Goal: Transaction & Acquisition: Subscribe to service/newsletter

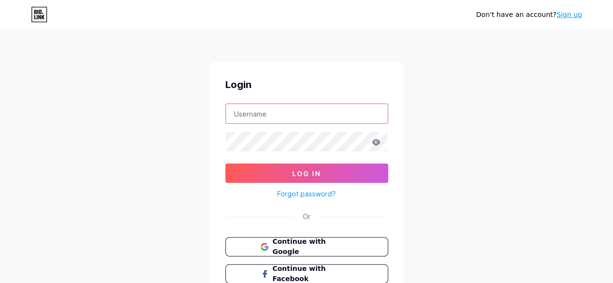
type input "consultantdigitalmarketing4@gmail.com"
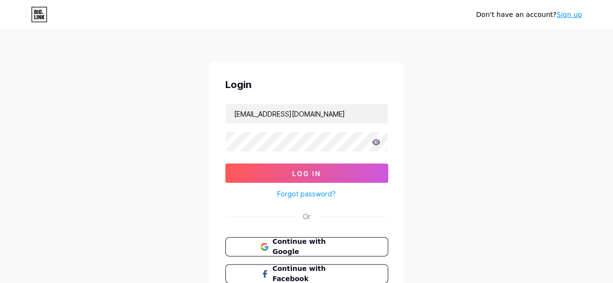
click at [474, 172] on div "Don't have an account? Sign up Login consultantdigitalmarketing4@gmail.com Log …" at bounding box center [306, 179] width 613 height 358
click at [572, 16] on link "Sign up" at bounding box center [569, 15] width 26 height 8
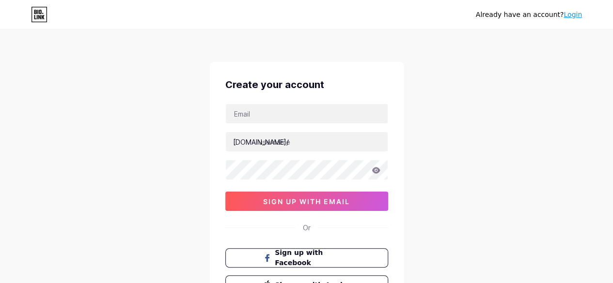
click at [79, 143] on div "Already have an account? Login Create your account bio.link/ sign up with email…" at bounding box center [306, 185] width 613 height 371
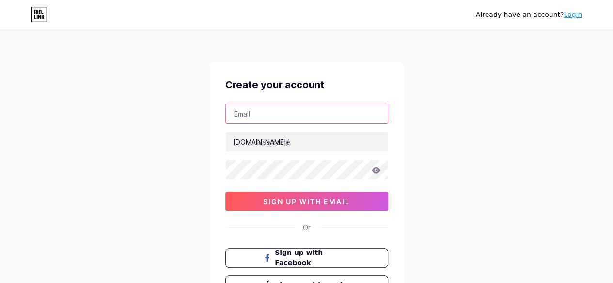
click at [283, 110] on input "text" at bounding box center [307, 113] width 162 height 19
paste input "[EMAIL_ADDRESS][DOMAIN_NAME]"
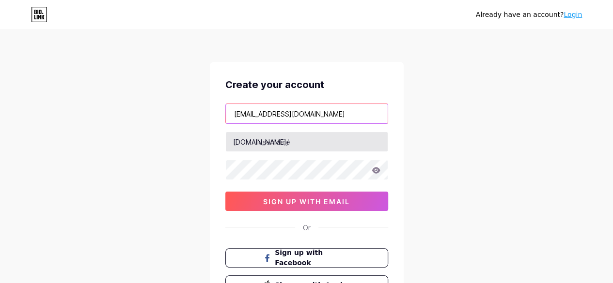
type input "[EMAIL_ADDRESS][DOMAIN_NAME]"
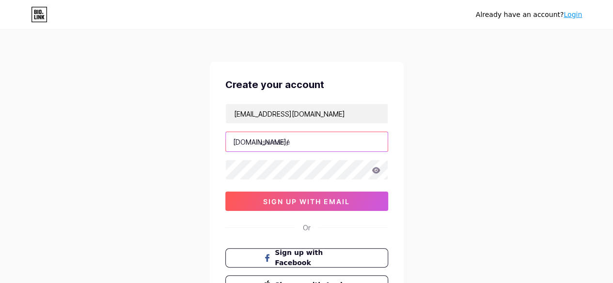
click at [268, 142] on input "text" at bounding box center [307, 141] width 162 height 19
type input "aixqp"
click at [484, 152] on div "Already have an account? Login Create your account marketing@itcart.io bio.link…" at bounding box center [306, 185] width 613 height 371
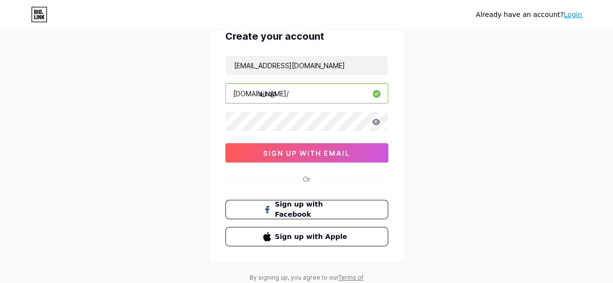
click at [458, 131] on div "Already have an account? Login Create your account marketing@itcart.io bio.link…" at bounding box center [306, 137] width 613 height 371
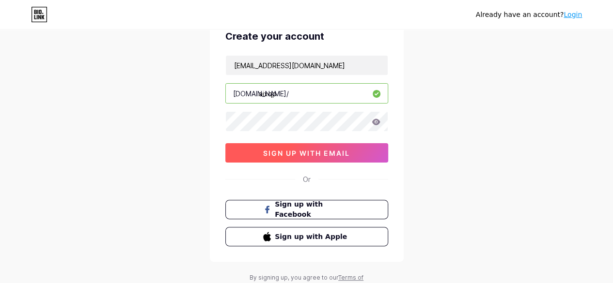
click at [308, 152] on span "sign up with email" at bounding box center [306, 153] width 87 height 8
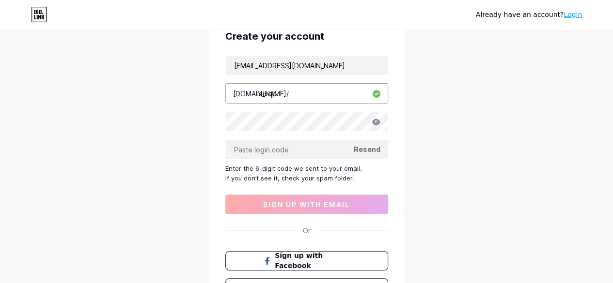
click at [524, 174] on div "Already have an account? Login Create your account marketing@itcart.io bio.link…" at bounding box center [306, 163] width 613 height 422
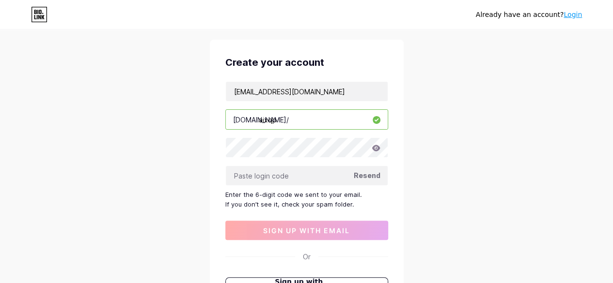
scroll to position [0, 0]
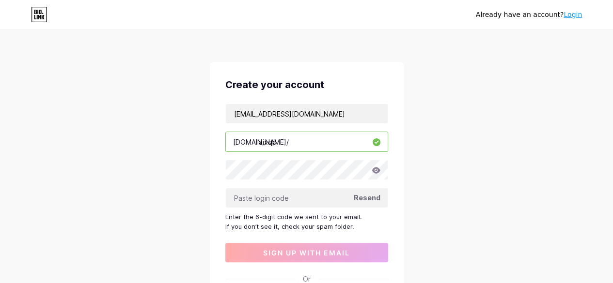
click at [422, 202] on div "Already have an account? Login Create your account marketing@itcart.io bio.link…" at bounding box center [306, 211] width 613 height 422
click at [191, 191] on div "Already have an account? Login Create your account marketing@itcart.io bio.link…" at bounding box center [306, 211] width 613 height 422
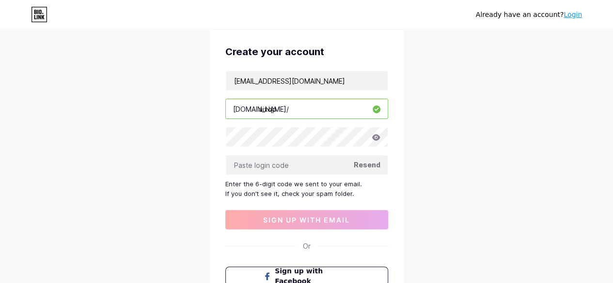
scroll to position [48, 0]
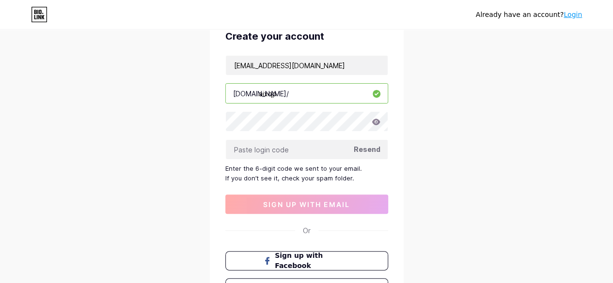
click at [372, 148] on span "Resend" at bounding box center [367, 149] width 27 height 10
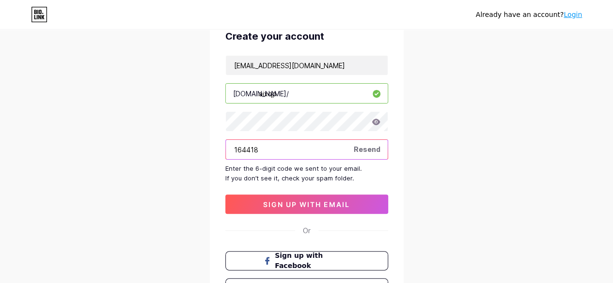
type input "164418"
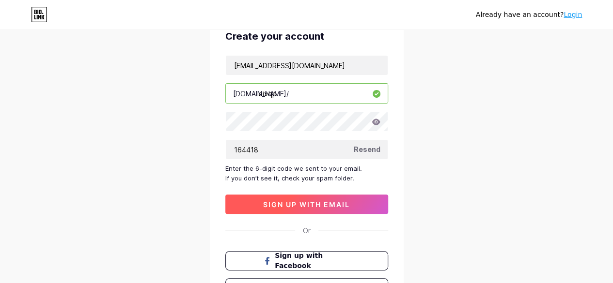
click at [307, 207] on span "sign up with email" at bounding box center [306, 205] width 87 height 8
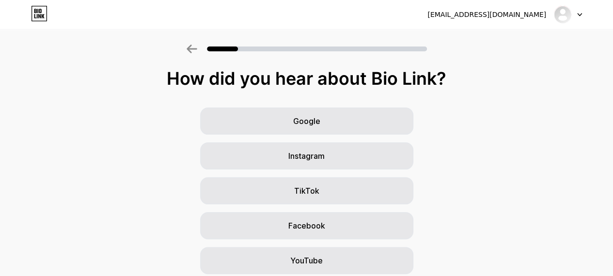
click at [495, 164] on div "Google Instagram TikTok Facebook YouTube Twitter/X Friends/family Other" at bounding box center [306, 243] width 613 height 271
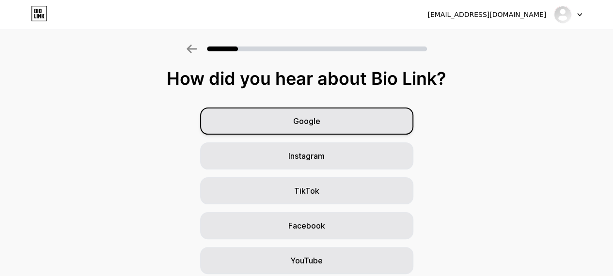
click at [322, 129] on div "Google" at bounding box center [306, 121] width 213 height 27
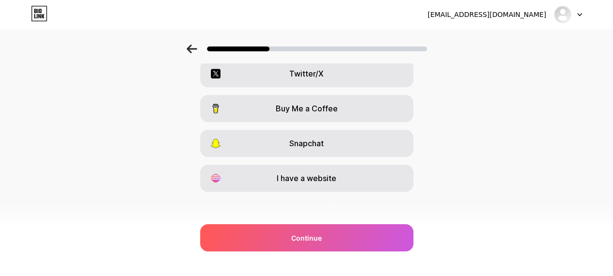
scroll to position [190, 0]
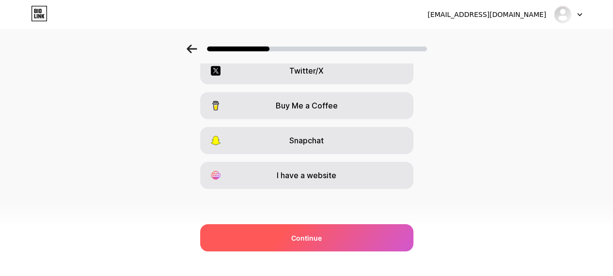
click at [322, 235] on span "Continue" at bounding box center [306, 238] width 31 height 10
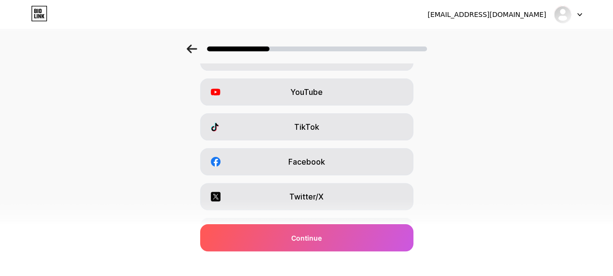
scroll to position [0, 0]
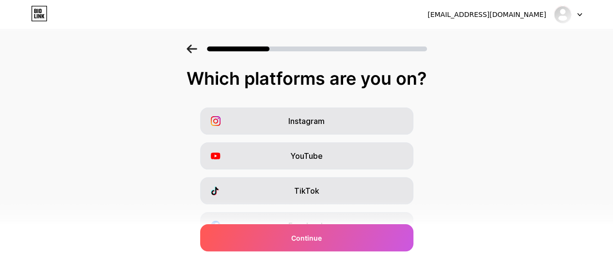
click at [514, 143] on div "Instagram YouTube TikTok Facebook Twitter/X Buy Me a Coffee Snapchat I have a w…" at bounding box center [306, 243] width 603 height 271
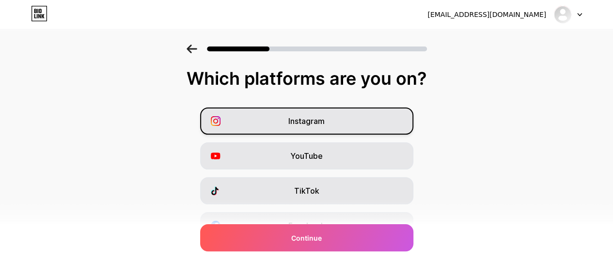
click at [346, 119] on div "Instagram" at bounding box center [306, 121] width 213 height 27
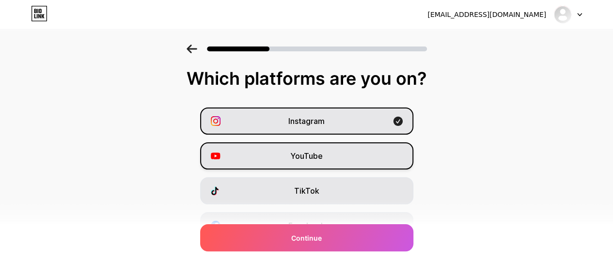
scroll to position [48, 0]
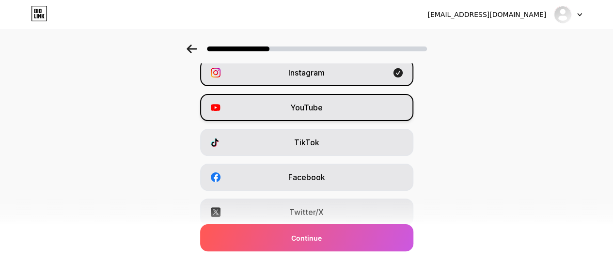
click at [359, 101] on div "YouTube" at bounding box center [306, 107] width 213 height 27
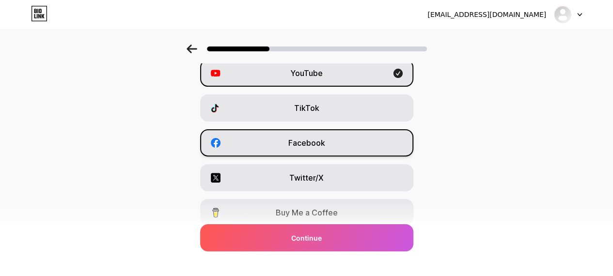
scroll to position [97, 0]
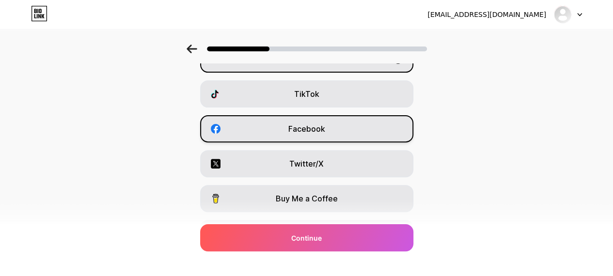
click at [349, 127] on div "Facebook" at bounding box center [306, 128] width 213 height 27
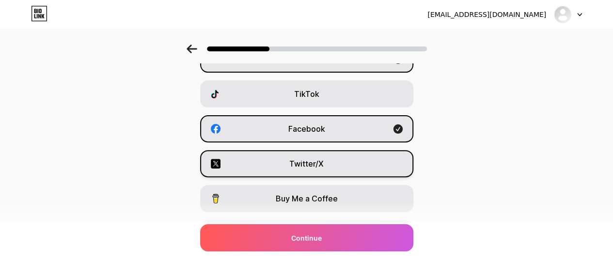
click at [343, 164] on div "Twitter/X" at bounding box center [306, 163] width 213 height 27
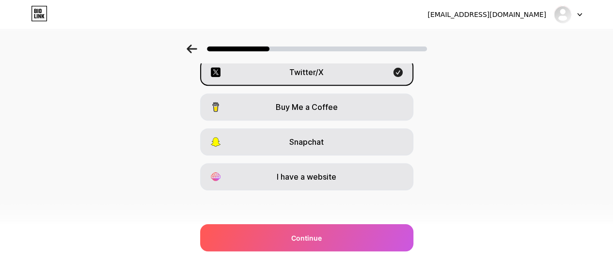
scroll to position [190, 0]
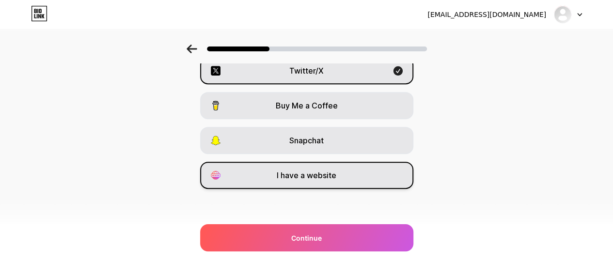
click at [382, 170] on div "I have a website" at bounding box center [306, 175] width 213 height 27
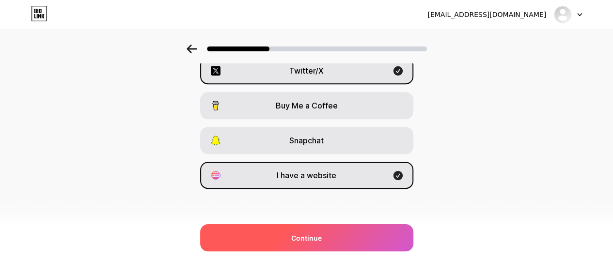
click at [338, 238] on div "Continue" at bounding box center [306, 237] width 213 height 27
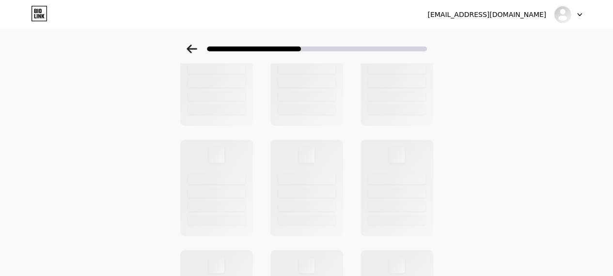
scroll to position [0, 0]
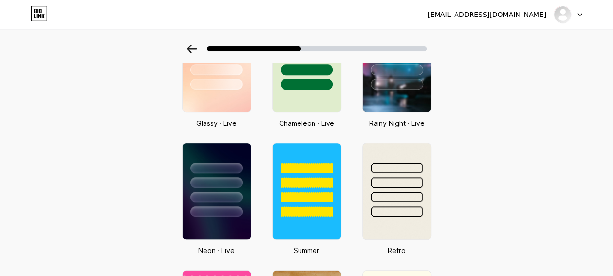
scroll to position [296, 0]
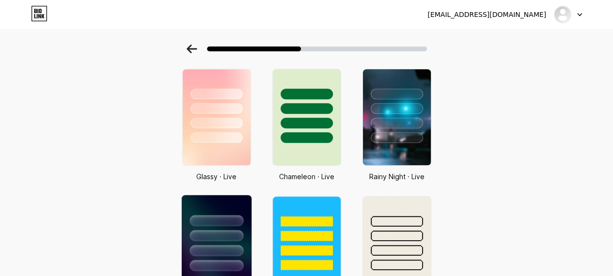
click at [235, 203] on div at bounding box center [216, 233] width 70 height 76
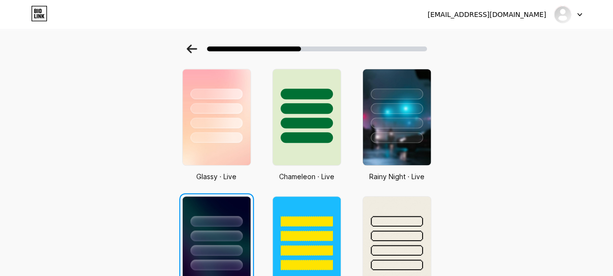
scroll to position [0, 0]
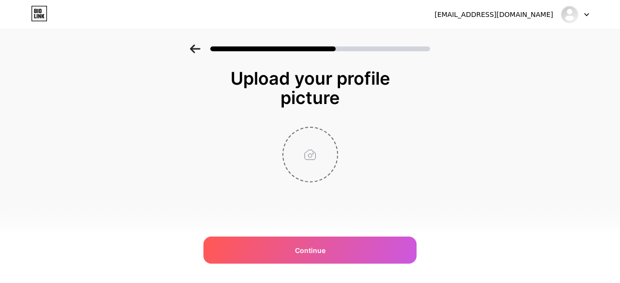
click at [311, 153] on input "file" at bounding box center [310, 155] width 54 height 54
type input "C:\fakepath\iTCart vertical logos (TM version)_QP.png"
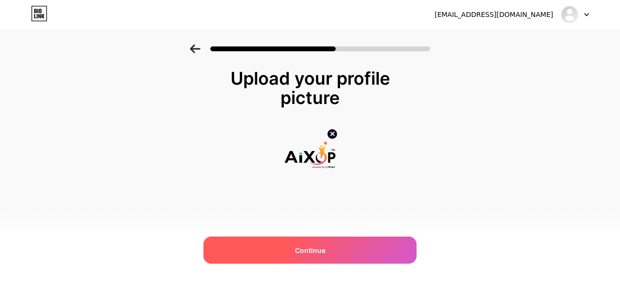
click at [319, 242] on div "Continue" at bounding box center [309, 250] width 213 height 27
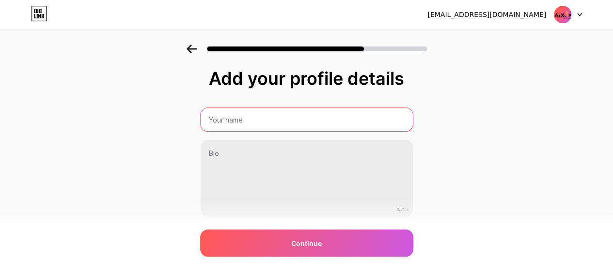
click at [281, 120] on input "text" at bounding box center [307, 119] width 212 height 23
type input "AiXQP"
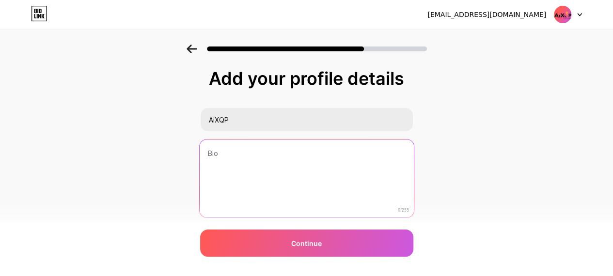
click at [262, 150] on textarea at bounding box center [306, 179] width 214 height 79
paste textarea "AiXQP is a premier AI-powered Learning Management System built for the BFSI sec…"
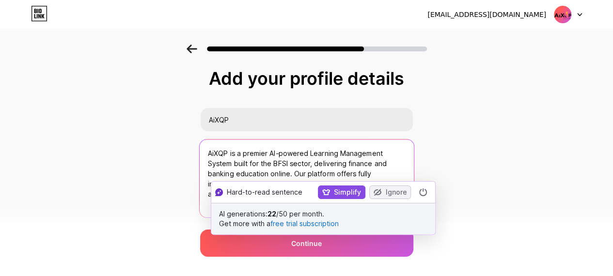
click at [344, 156] on textarea "AiXQP is a premier AI-powered Learning Management System built for the BFSI sec…" at bounding box center [306, 179] width 214 height 79
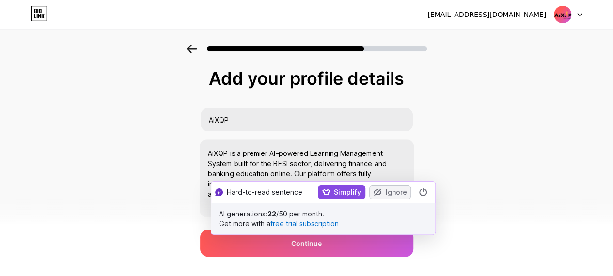
click at [518, 158] on div "Add your profile details AiXQP AiXQP is a premier AI-powered Learning Managemen…" at bounding box center [306, 155] width 613 height 221
click at [345, 188] on button "Simplify" at bounding box center [342, 193] width 47 height 14
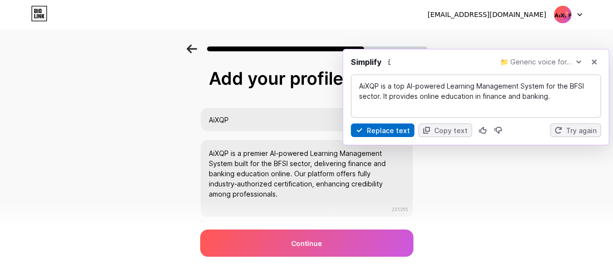
click at [391, 127] on button "Replace text" at bounding box center [382, 131] width 63 height 14
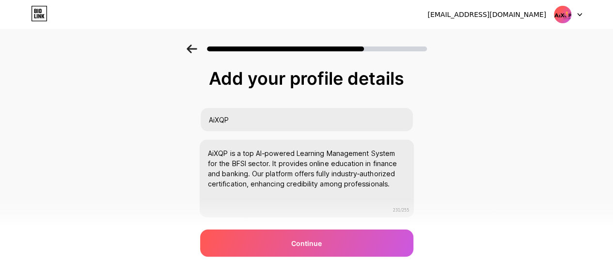
click at [475, 187] on div "Add your profile details AiXQP AiXQP is a top AI-powered Learning Management Sy…" at bounding box center [306, 155] width 613 height 221
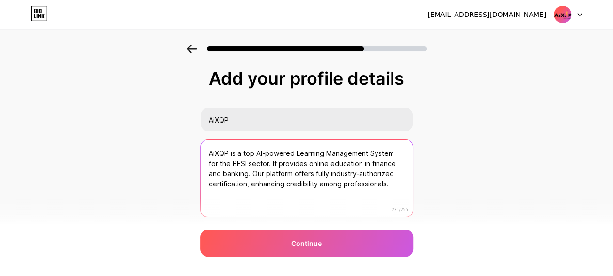
click at [397, 153] on textarea "AiXQP is a top AI-powered Learning Management System for the BFSI sector. It pr…" at bounding box center [307, 179] width 212 height 78
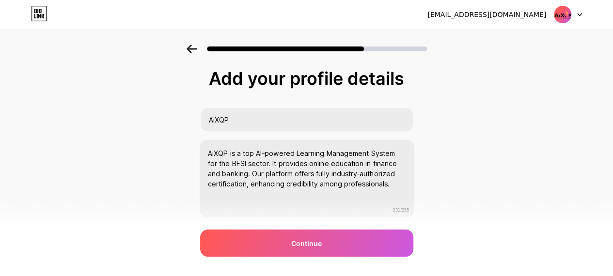
click at [466, 160] on div "Add your profile details AiXQP AiXQP is a top AI-powered Learning Management Sy…" at bounding box center [306, 155] width 613 height 221
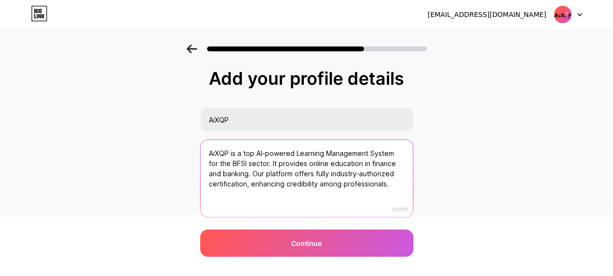
click at [250, 176] on textarea "AiXQP is a top AI-powered Learning Management System for the BFSI sector. It pr…" at bounding box center [307, 179] width 212 height 78
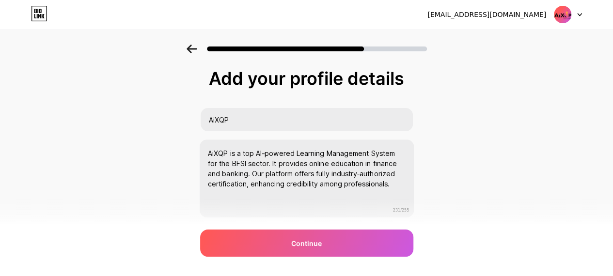
click at [490, 177] on div "Add your profile details AiXQP AiXQP is a top AI-powered Learning Management Sy…" at bounding box center [306, 155] width 613 height 221
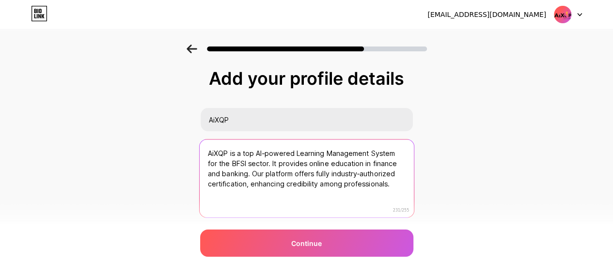
click at [267, 173] on textarea "AiXQP is a top AI-powered Learning Management System for the BFSI sector. It pr…" at bounding box center [306, 179] width 214 height 79
type textarea "AiXQP is a top AI-powered Learning Management System for the BFSI sector. It pr…"
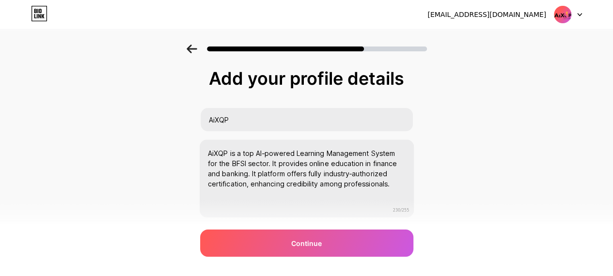
click at [435, 195] on div "Add your profile details AiXQP AiXQP is a top AI-powered Learning Management Sy…" at bounding box center [306, 155] width 613 height 221
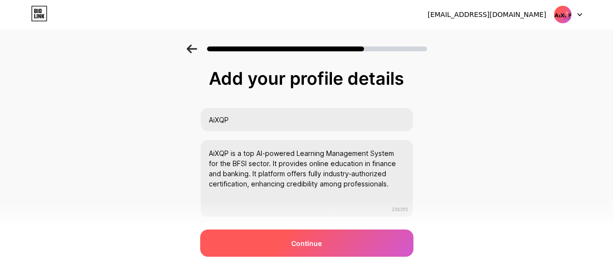
click at [317, 245] on span "Continue" at bounding box center [306, 243] width 31 height 10
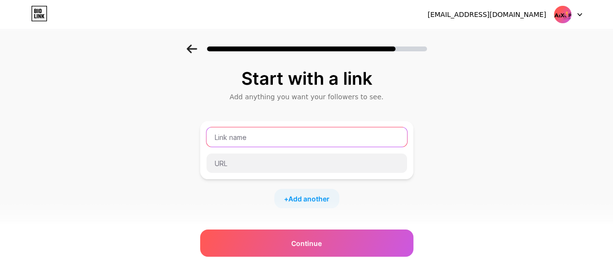
click at [264, 139] on input "text" at bounding box center [306, 136] width 201 height 19
click at [250, 135] on input "text" at bounding box center [306, 136] width 201 height 19
paste input "https://aixqp.com/?utm_source=bio.link&utm_medium=seo&utm_campaign=aixqp&utm_id…"
type input "https://aixqp.com/?utm_source=bio.link&utm_medium=seo&utm_campaign=aixqp&utm_id…"
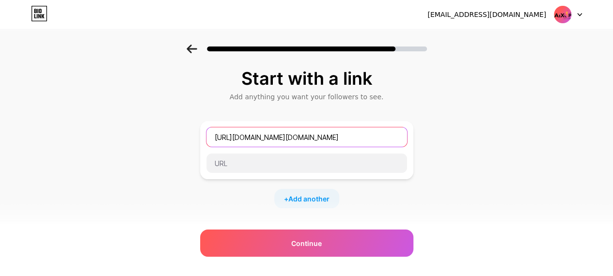
scroll to position [0, 0]
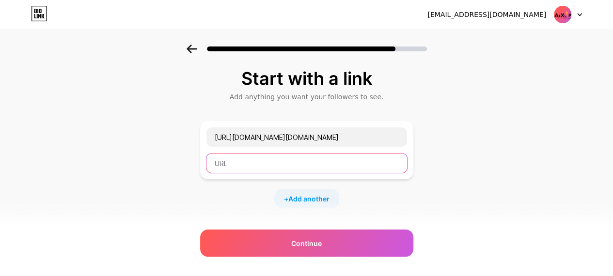
click at [253, 167] on input "text" at bounding box center [306, 163] width 201 height 19
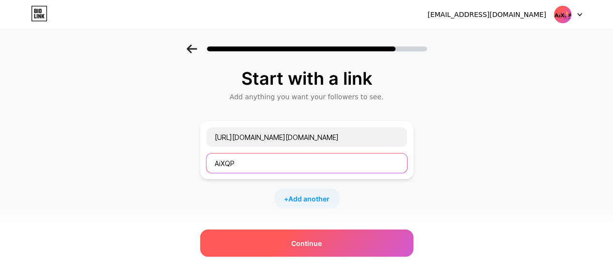
type input "AiXQP"
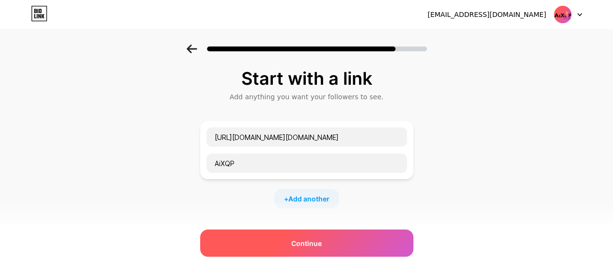
click at [322, 246] on span "Continue" at bounding box center [306, 243] width 31 height 10
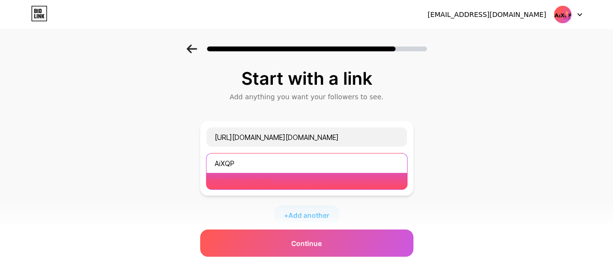
click at [274, 158] on input "AiXQP" at bounding box center [306, 163] width 201 height 19
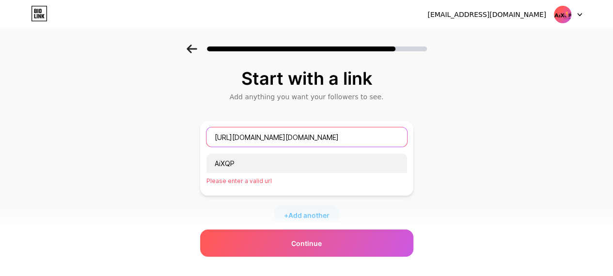
click at [263, 142] on input "https://aixqp.com/?utm_source=bio.link&utm_medium=seo&utm_campaign=aixqp&utm_id…" at bounding box center [306, 136] width 201 height 19
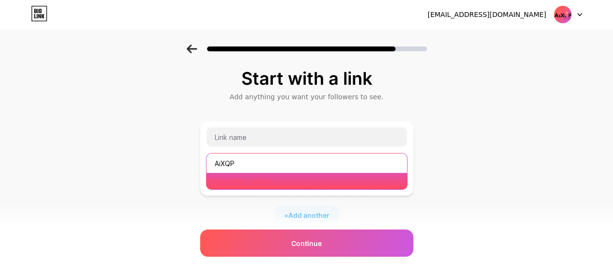
click at [263, 165] on input "AiXQP" at bounding box center [306, 163] width 201 height 19
paste input "https://aixqp.com/?utm_source=bio.link&utm_medium=seo&utm_campaign=aixqp&utm_id…"
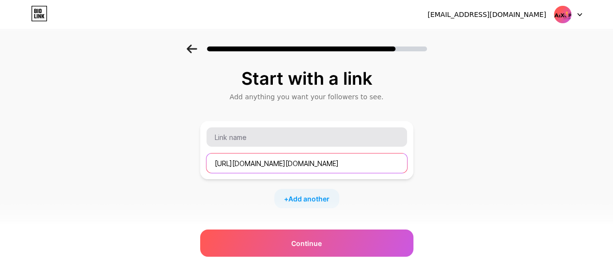
type input "https://aixqp.com/?utm_source=bio.link&utm_medium=seo&utm_campaign=aixqp&utm_id…"
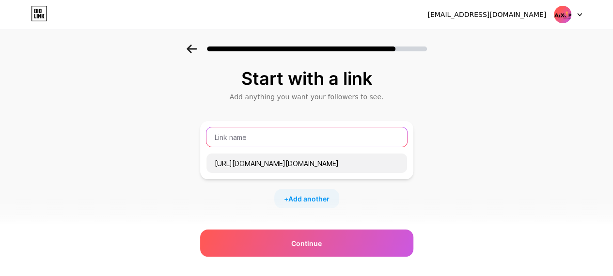
click at [249, 146] on input "text" at bounding box center [306, 136] width 201 height 19
type input "AiXQP"
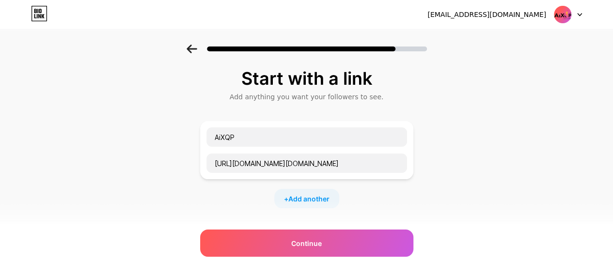
click at [140, 182] on div "Start with a link Add anything you want your followers to see. AiXQP https://ai…" at bounding box center [306, 215] width 613 height 341
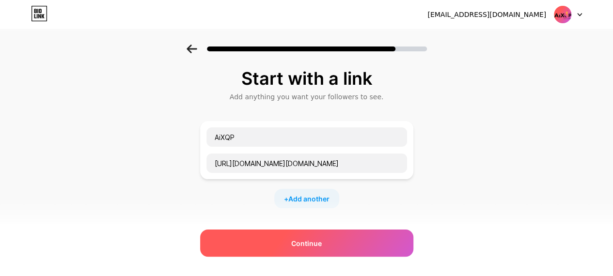
click at [316, 241] on span "Continue" at bounding box center [306, 243] width 31 height 10
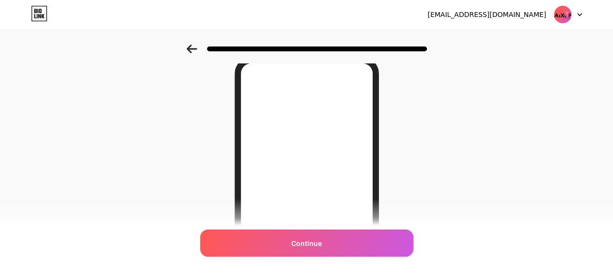
scroll to position [97, 0]
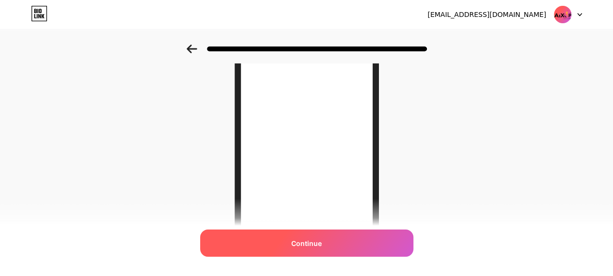
click at [314, 243] on span "Continue" at bounding box center [306, 243] width 31 height 10
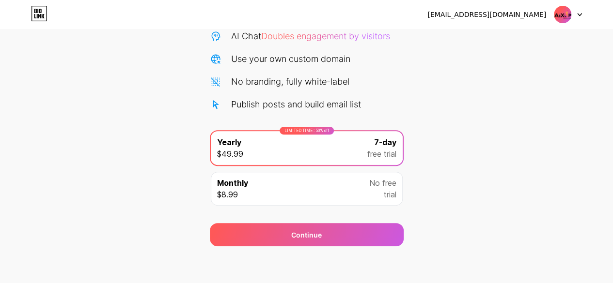
scroll to position [106, 0]
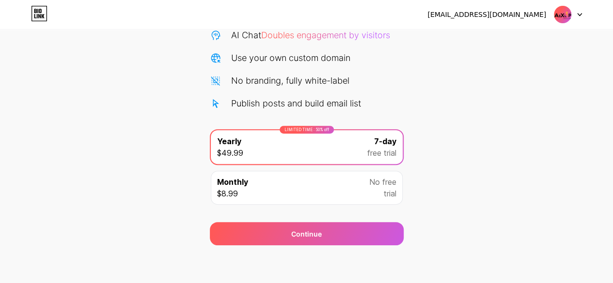
click at [280, 179] on div "Monthly $8.99 No free trial" at bounding box center [307, 188] width 192 height 34
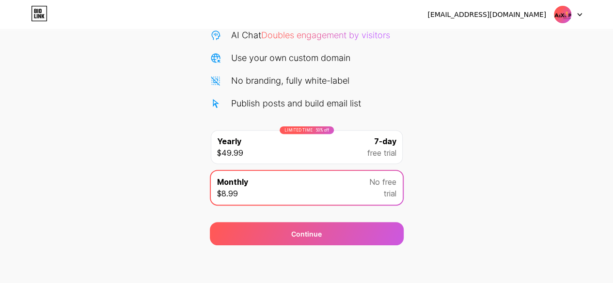
click at [491, 175] on div "Start your 7 day free trial Cancel anytime. We will send you an email 2 days be…" at bounding box center [306, 92] width 613 height 307
click at [509, 127] on div "Start your 7 day free trial Cancel anytime. We will send you an email 2 days be…" at bounding box center [306, 92] width 613 height 307
click at [491, 159] on div "Start your 7 day free trial Cancel anytime. We will send you an email 2 days be…" at bounding box center [306, 92] width 613 height 307
click at [344, 153] on div "LIMITED TIME : 50% off Yearly $49.99 7-day free trial" at bounding box center [307, 147] width 192 height 34
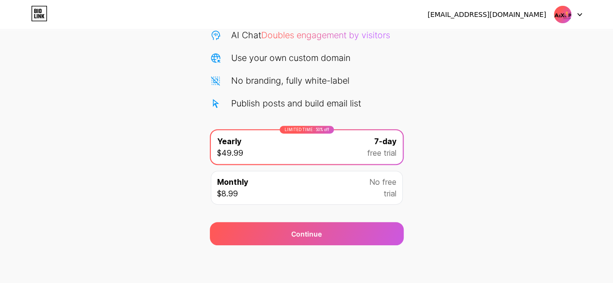
click at [351, 186] on div "Monthly $8.99 No free trial" at bounding box center [307, 188] width 192 height 34
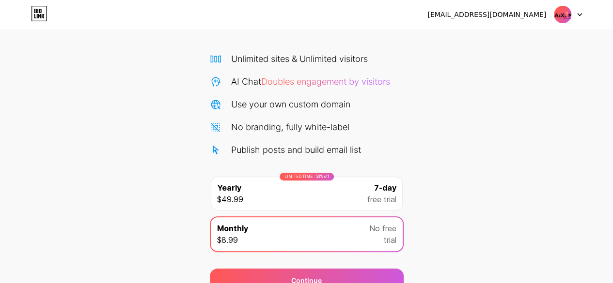
scroll to position [0, 0]
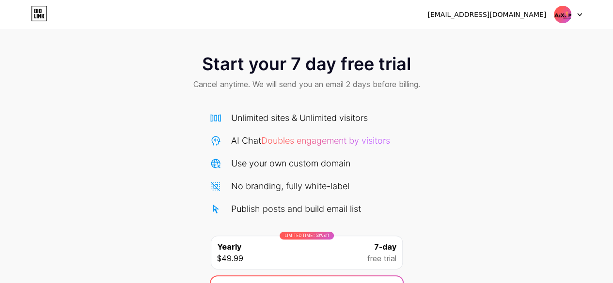
click at [568, 13] on img at bounding box center [562, 14] width 18 height 18
click at [510, 127] on div "Start your 7 day free trial Cancel anytime. We will send you an email 2 days be…" at bounding box center [306, 198] width 613 height 307
click at [37, 15] on icon at bounding box center [37, 16] width 1 height 4
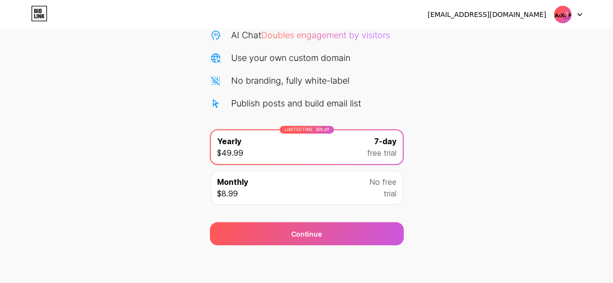
scroll to position [106, 0]
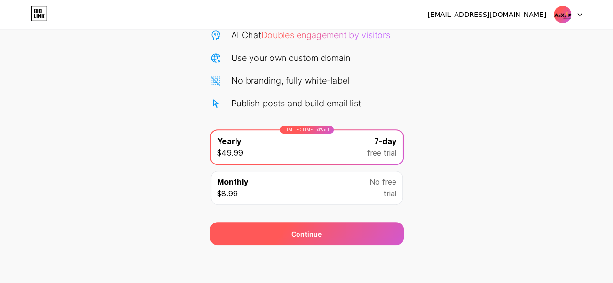
click at [337, 240] on div "Continue" at bounding box center [307, 233] width 194 height 23
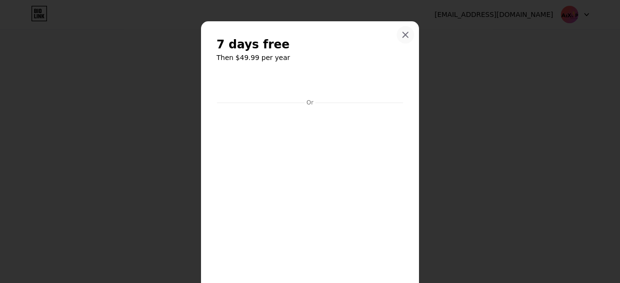
click at [403, 37] on icon at bounding box center [405, 34] width 5 height 5
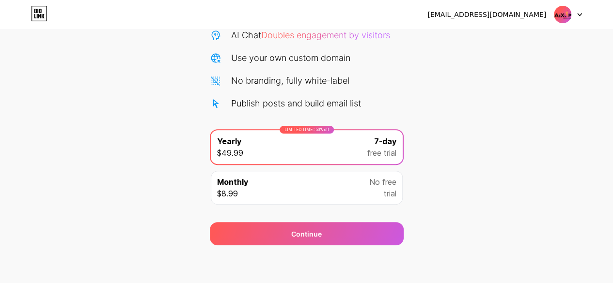
click at [371, 179] on span "No free" at bounding box center [382, 182] width 27 height 12
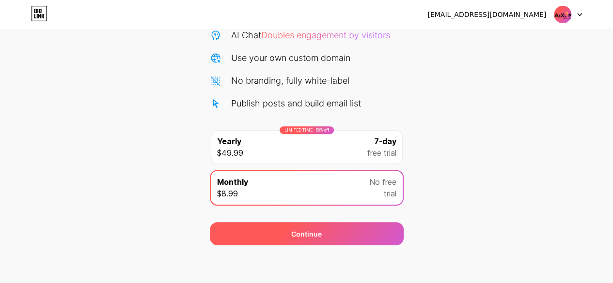
click at [332, 227] on div "Continue" at bounding box center [307, 233] width 194 height 23
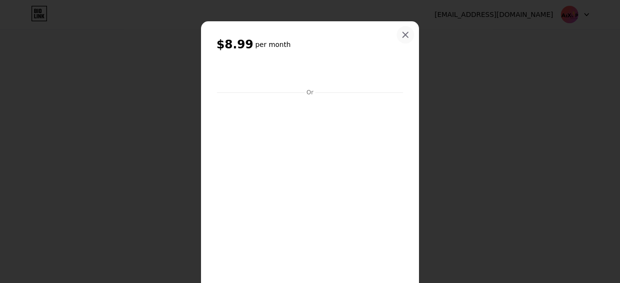
click at [402, 36] on icon at bounding box center [406, 35] width 8 height 8
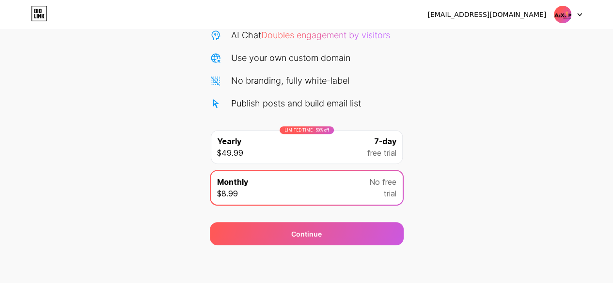
click at [538, 105] on div "Start your 7 day free trial Cancel anytime. We will send you an email 2 days be…" at bounding box center [306, 92] width 613 height 307
click at [34, 13] on icon at bounding box center [39, 14] width 16 height 16
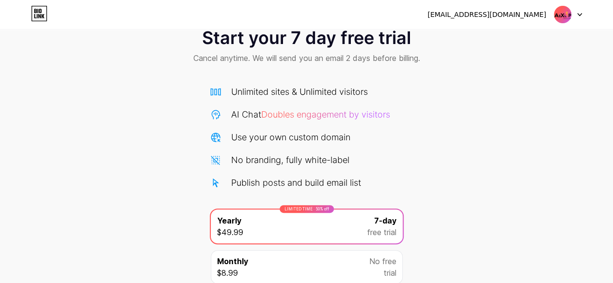
scroll to position [48, 0]
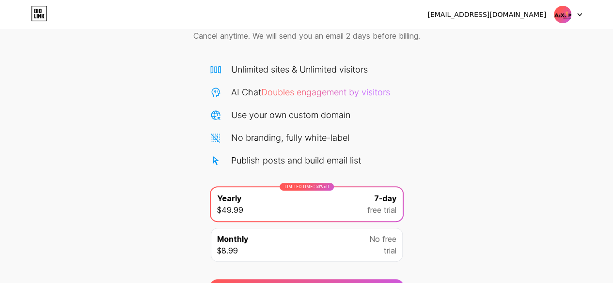
click at [545, 20] on div "[EMAIL_ADDRESS][DOMAIN_NAME]" at bounding box center [504, 14] width 155 height 17
click at [571, 18] on span at bounding box center [562, 14] width 18 height 18
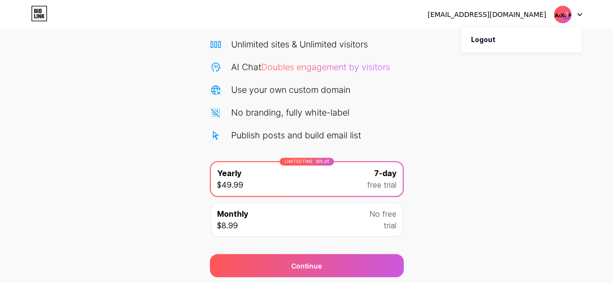
scroll to position [106, 0]
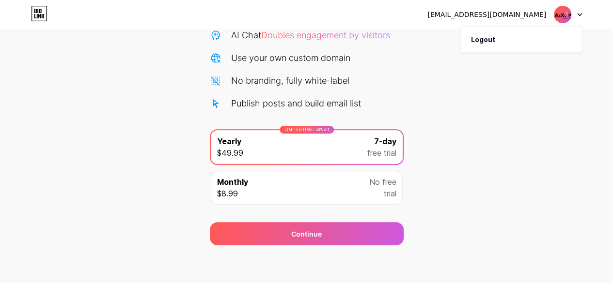
click at [547, 234] on div "Start your 7 day free trial Cancel anytime. We will send you an email 2 days be…" at bounding box center [306, 92] width 613 height 307
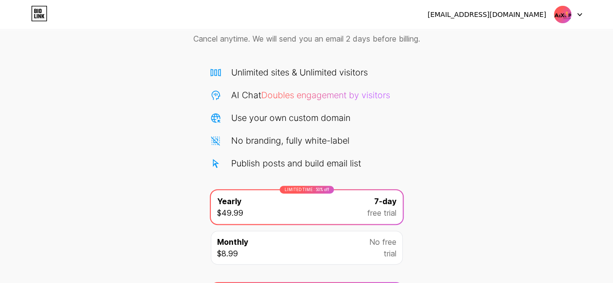
scroll to position [0, 0]
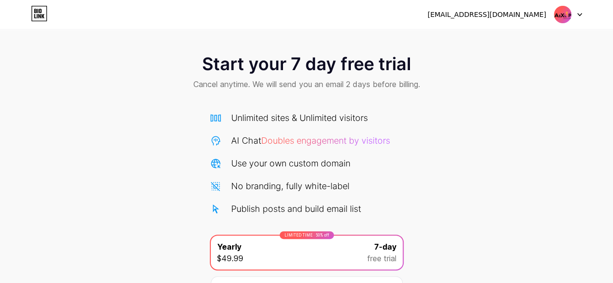
click at [140, 161] on div "Start your 7 day free trial Cancel anytime. We will send you an email 2 days be…" at bounding box center [306, 198] width 613 height 307
click at [28, 16] on div "[EMAIL_ADDRESS][DOMAIN_NAME] Logout" at bounding box center [306, 14] width 613 height 17
click at [35, 14] on icon at bounding box center [35, 16] width 2 height 4
